Goal: Check status: Check status

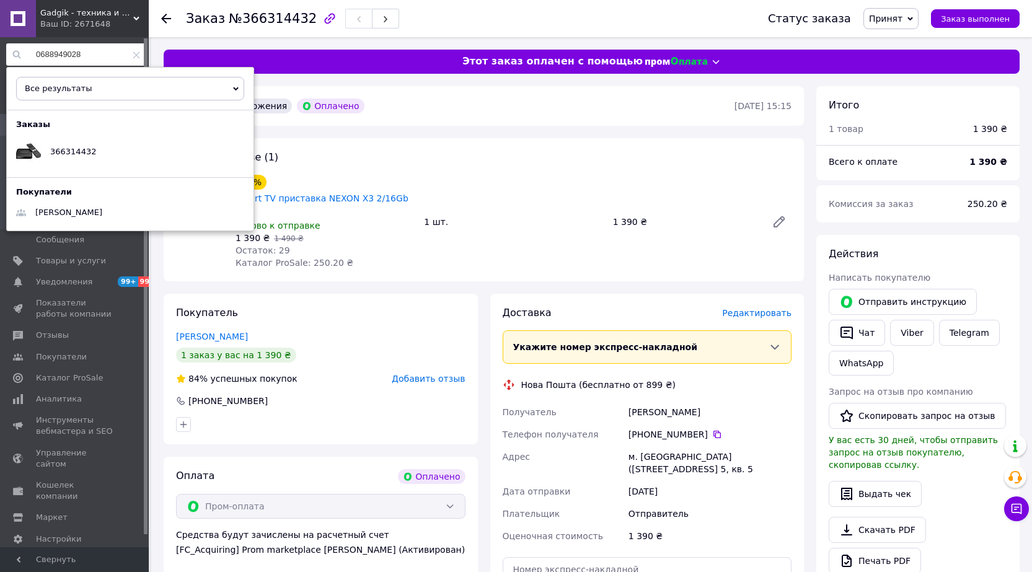
click at [99, 55] on input "0688949028" at bounding box center [76, 54] width 140 height 22
paste input "937570956"
type input "0937570956"
click at [86, 145] on div "366320906" at bounding box center [73, 151] width 64 height 31
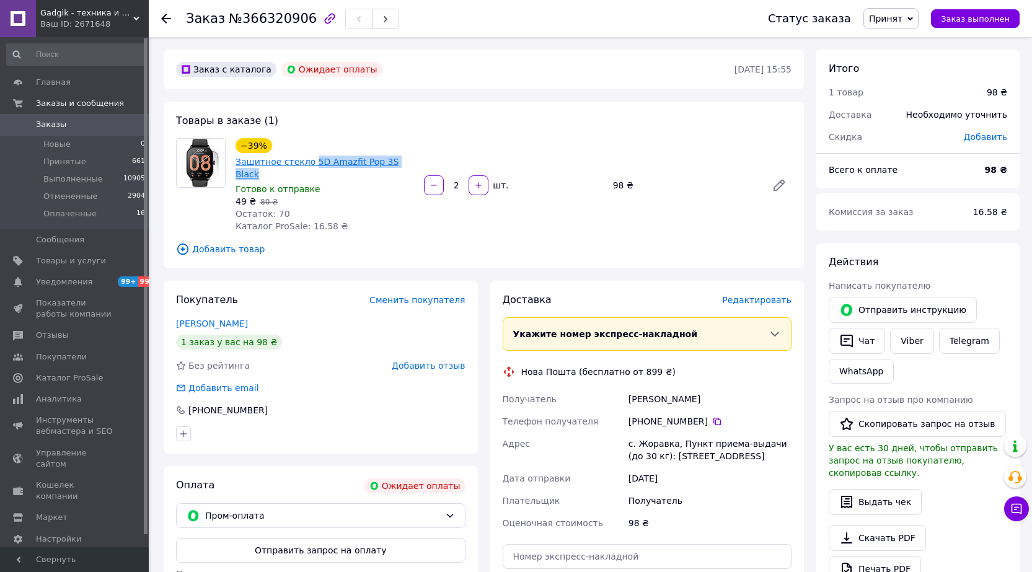
drag, startPoint x: 402, startPoint y: 162, endPoint x: 307, endPoint y: 166, distance: 94.9
click at [307, 166] on div "−39% Защитное стекло 5D Amazfit Pop 3S Black" at bounding box center [324, 159] width 181 height 45
copy link "5D Amazfit Pop 3S Black"
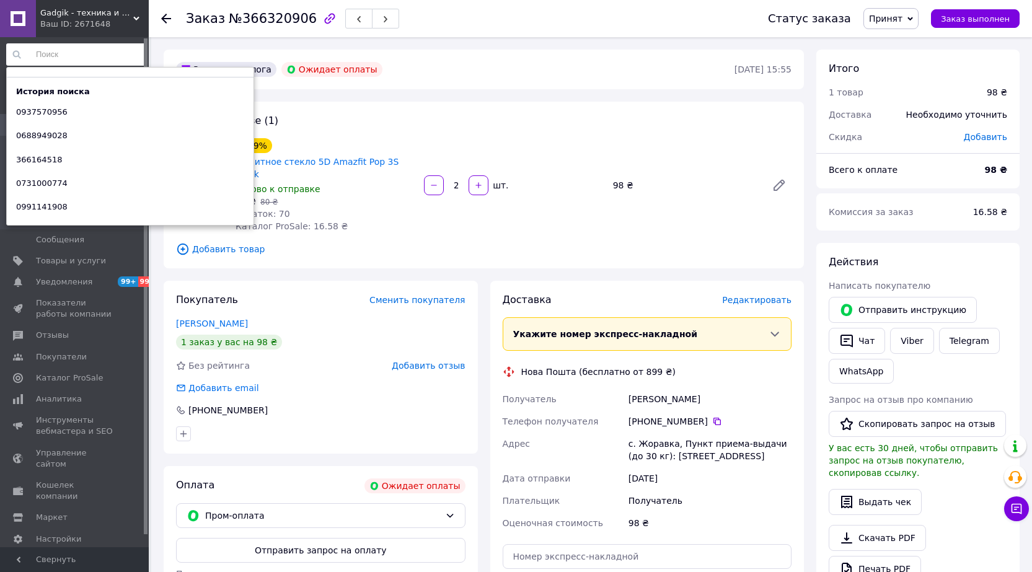
click at [84, 43] on input at bounding box center [76, 54] width 140 height 22
paste input "0993153515"
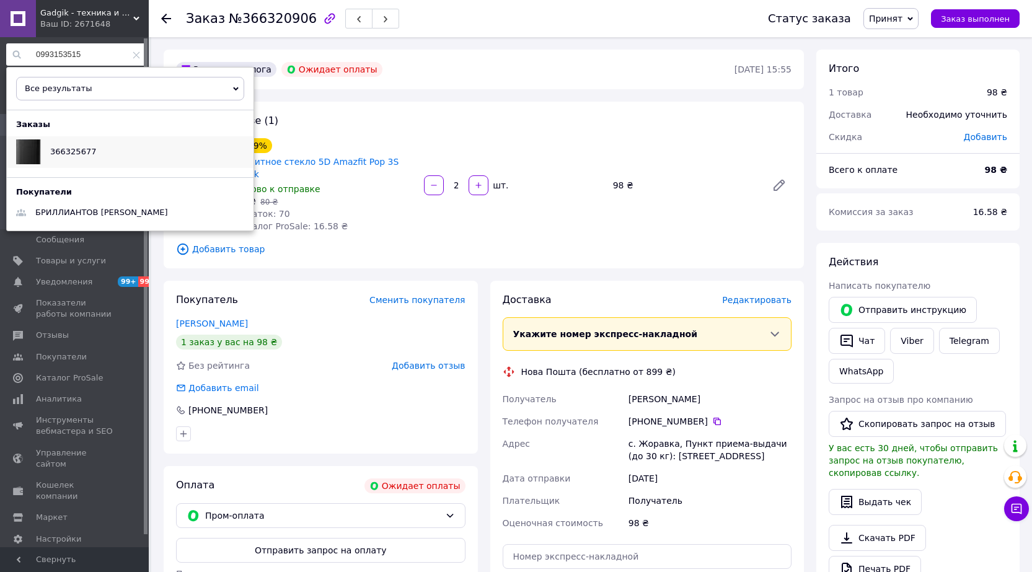
type input "0993153515"
click at [94, 149] on div "366325677" at bounding box center [73, 151] width 64 height 31
